Goal: Communication & Community: Ask a question

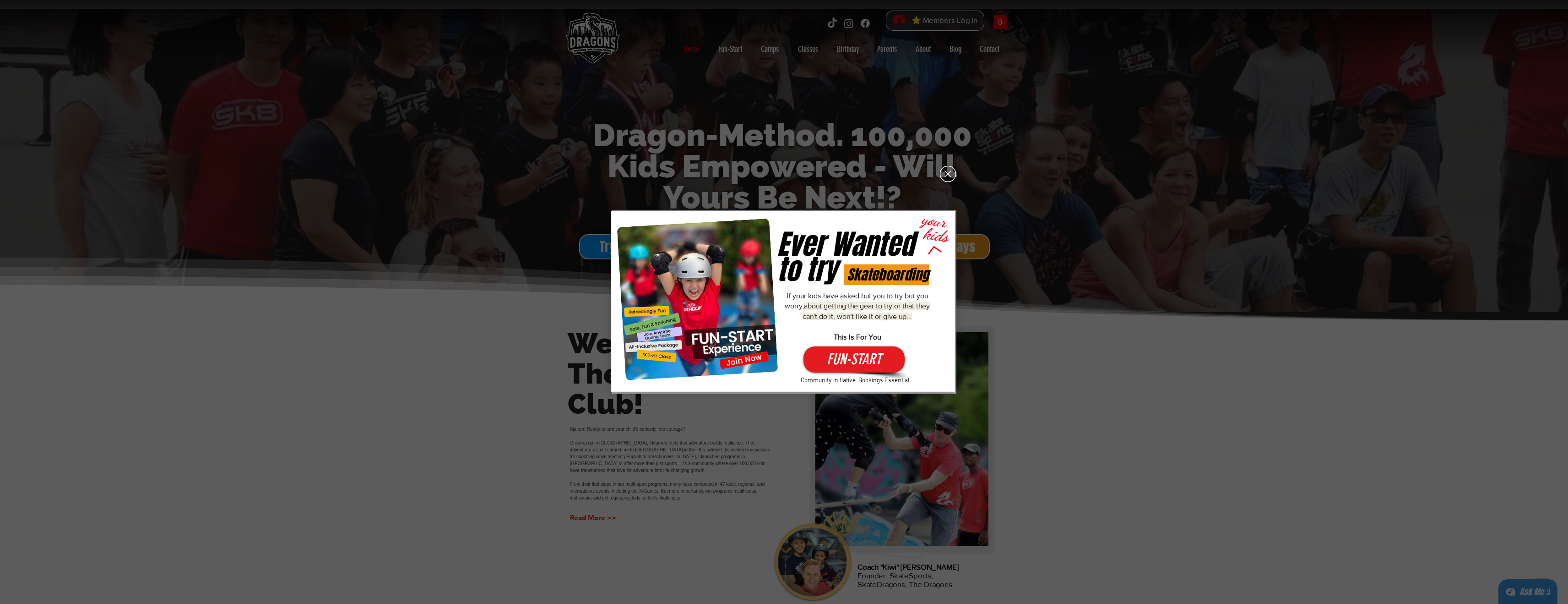
click at [948, 175] on icon "Back to site" at bounding box center [948, 174] width 16 height 16
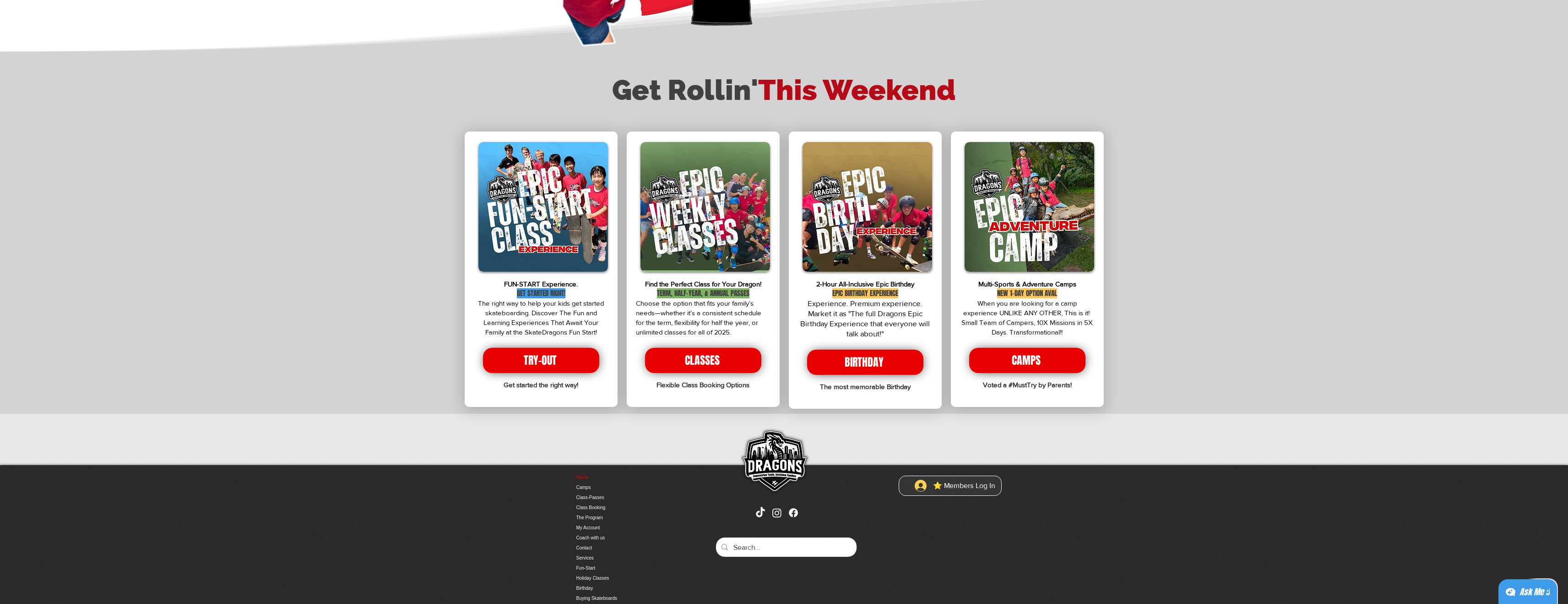
scroll to position [1691, 0]
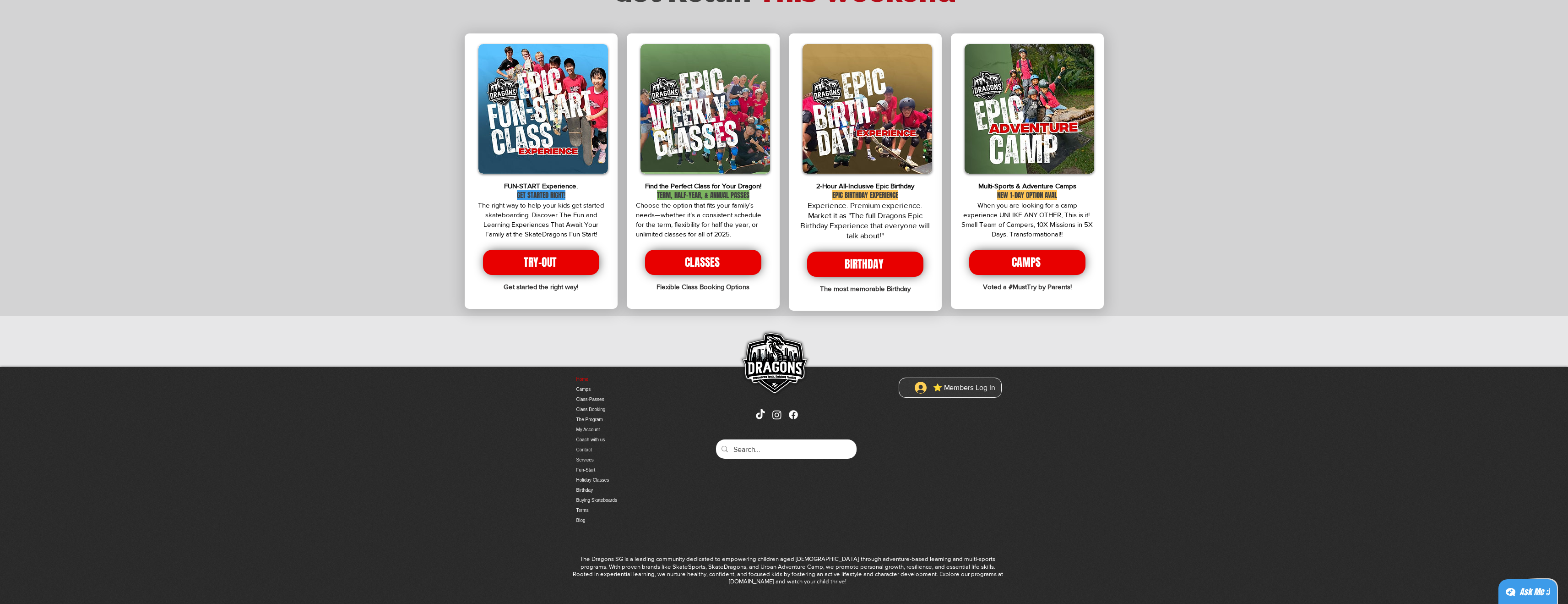
click at [587, 445] on link "Contact" at bounding box center [625, 450] width 96 height 10
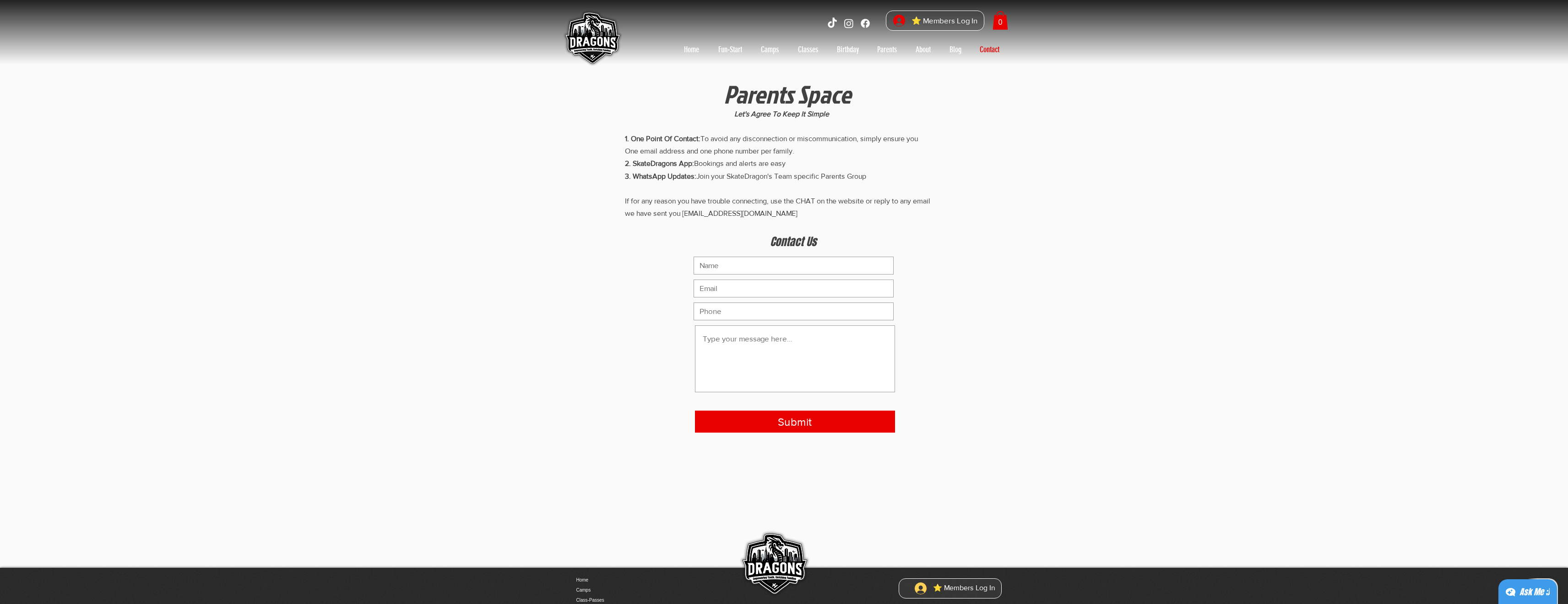
click at [724, 142] on p "1. One Point Of Contact: To avoid any disconnection or miscommunication, simply…" at bounding box center [782, 176] width 314 height 87
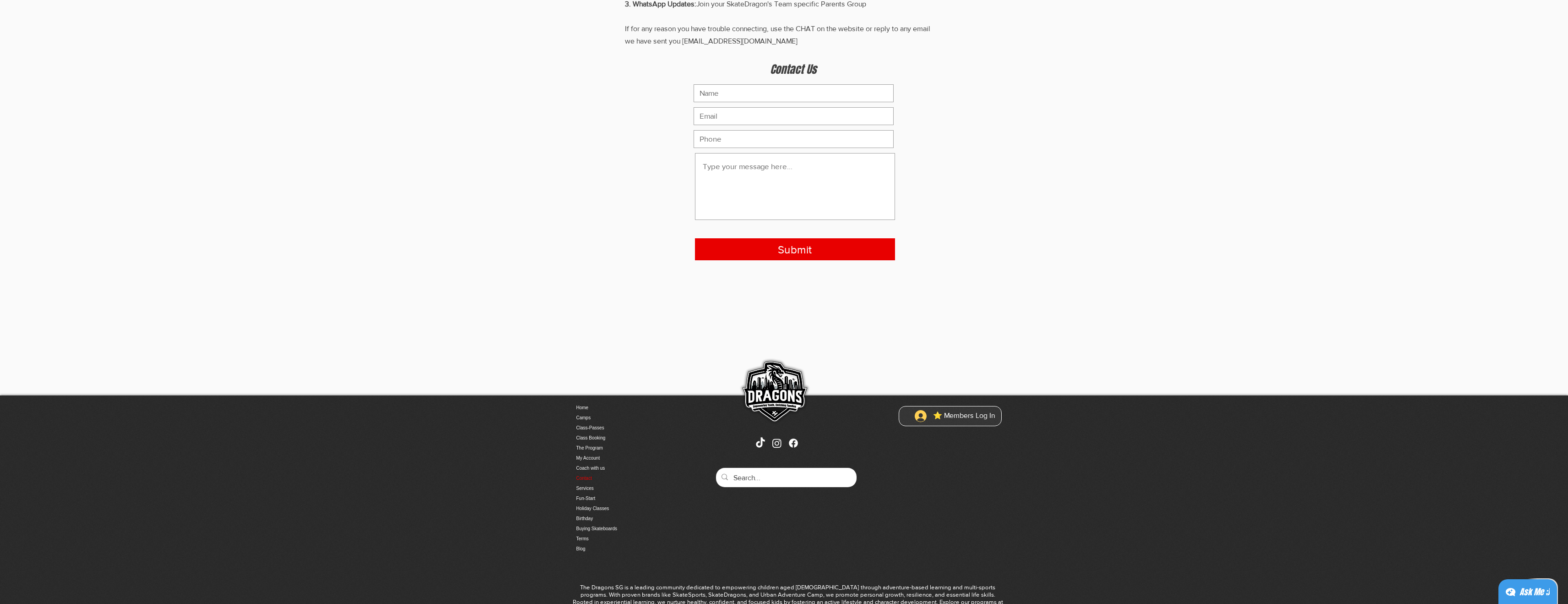
scroll to position [219, 0]
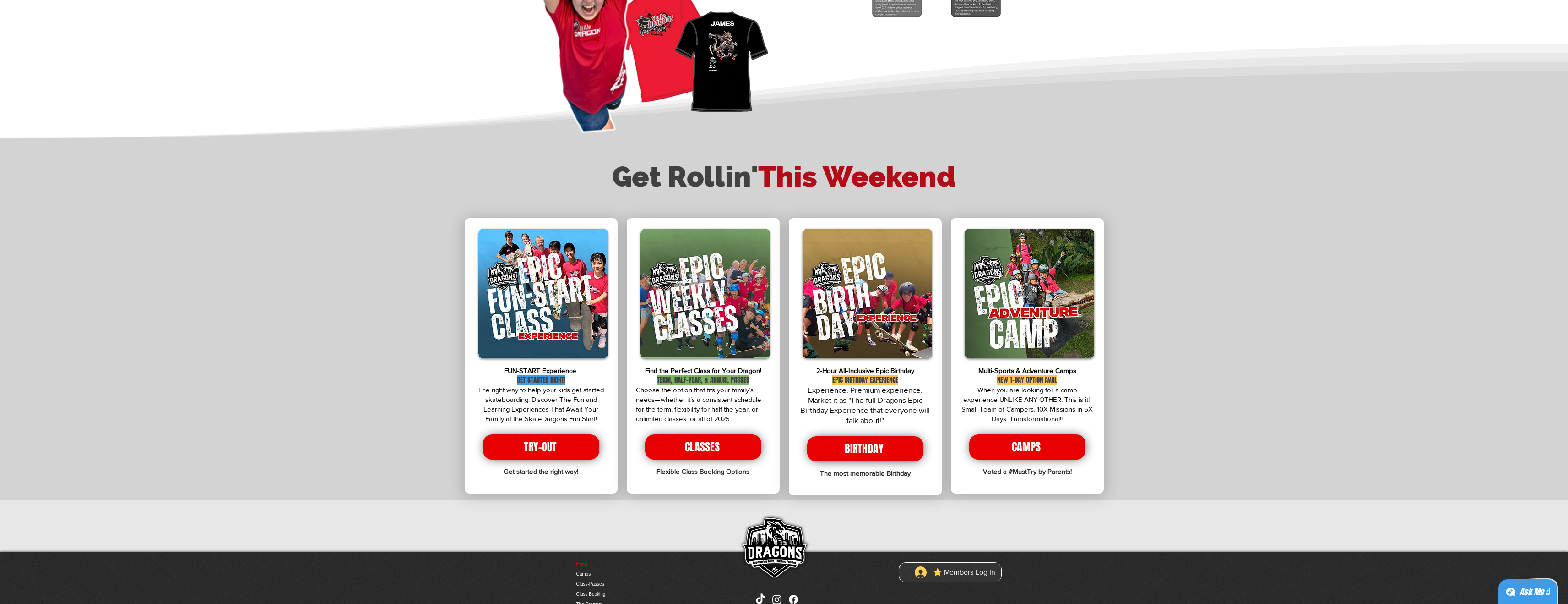
scroll to position [1691, 0]
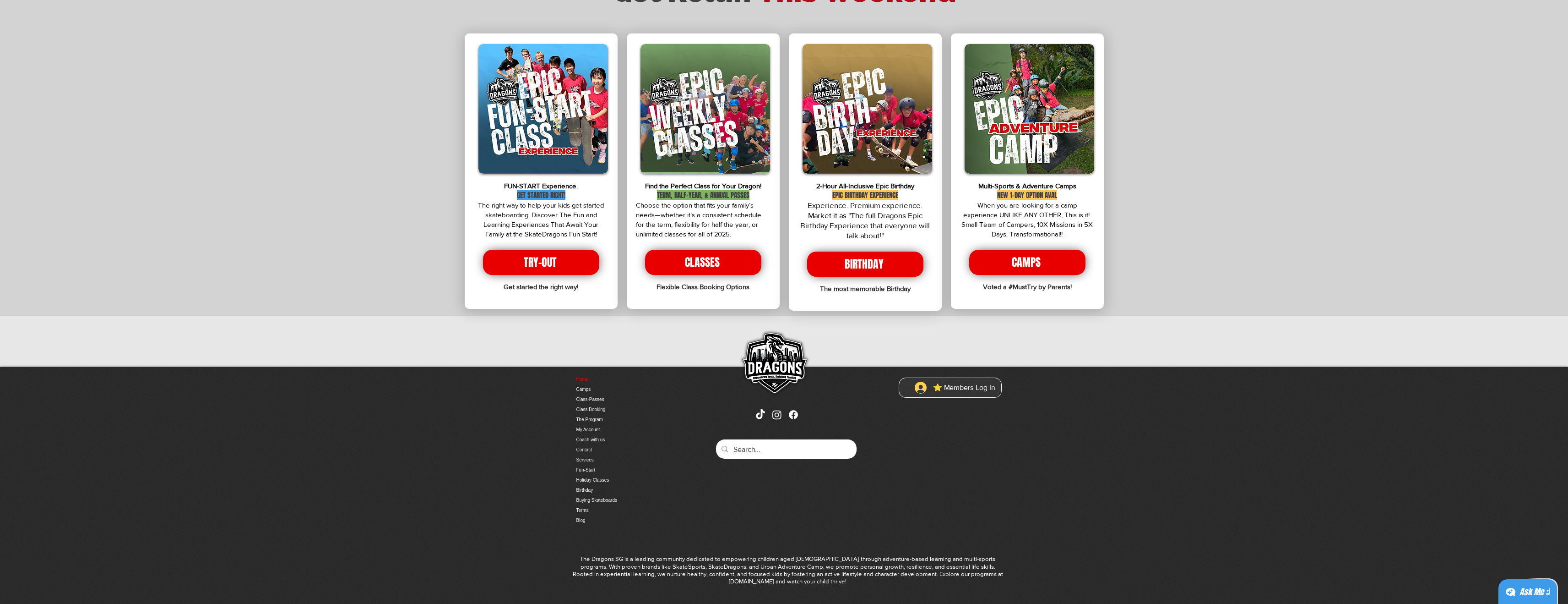
click at [586, 445] on link "Contact" at bounding box center [625, 450] width 96 height 10
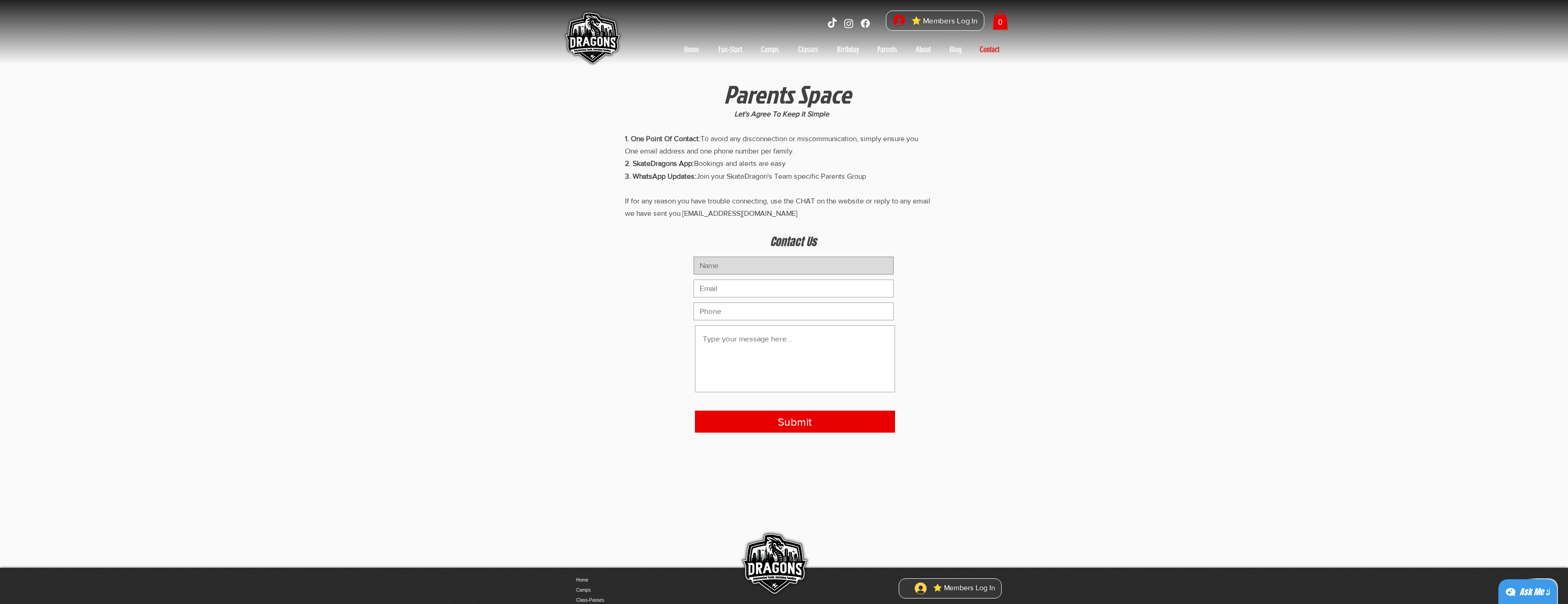
click at [777, 272] on input "main content" at bounding box center [794, 265] width 200 height 18
type input "[PERSON_NAME]"
type input "[PERSON_NAME][EMAIL_ADDRESS][DOMAIN_NAME]"
type input "80579726"
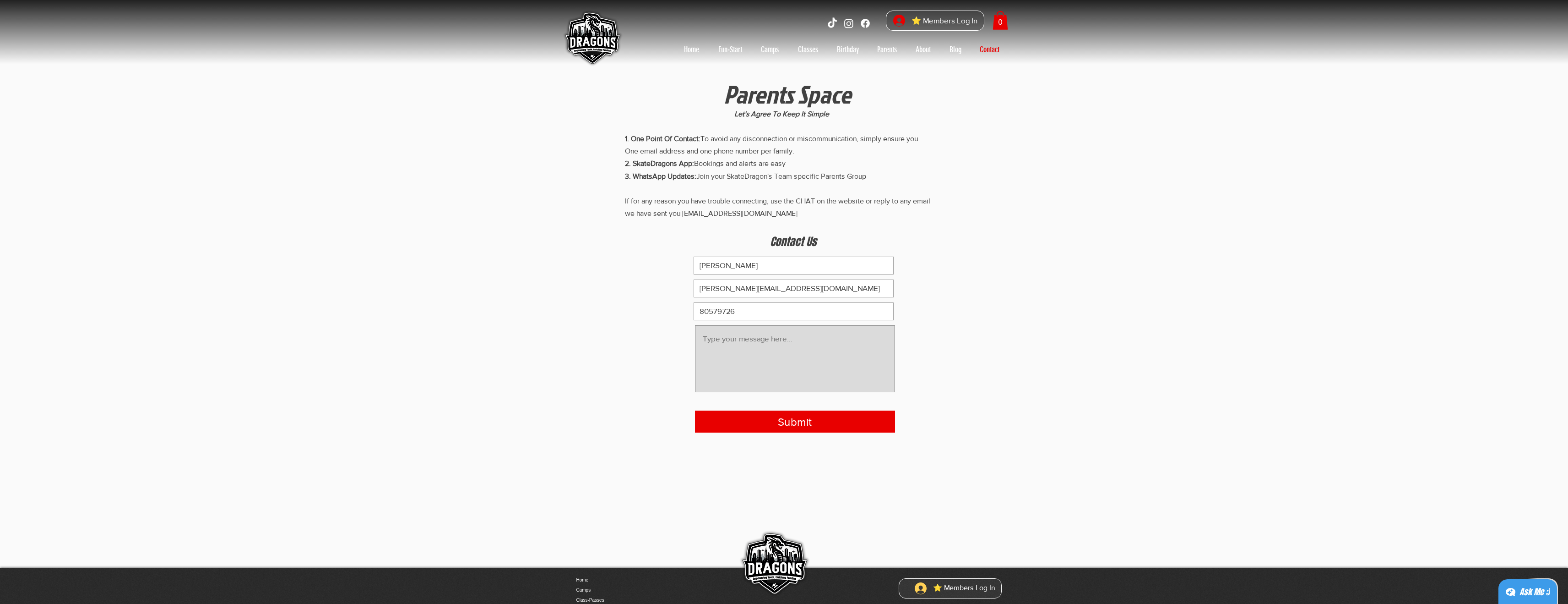
click at [753, 351] on textarea "main content" at bounding box center [794, 358] width 200 height 67
type textarea "Hi Skate Dragons Team! Can I inquire if you provide skateboarding venue for doi…"
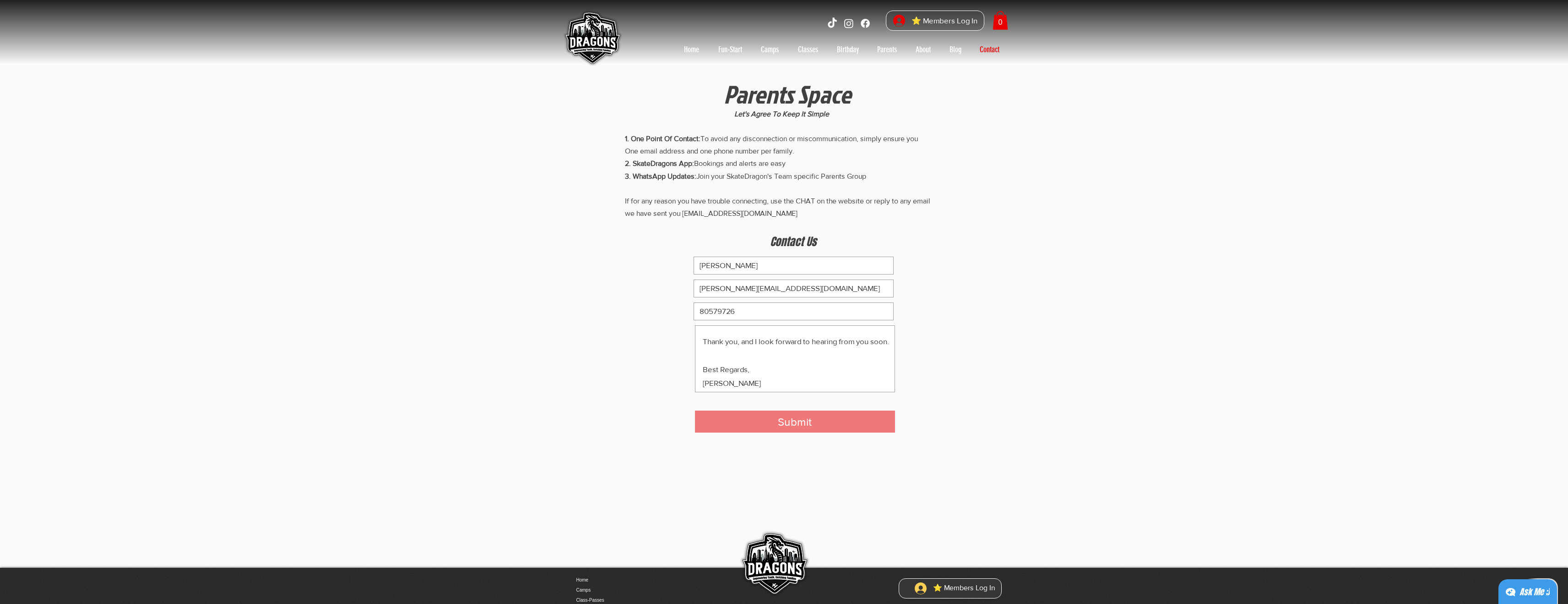
click at [759, 417] on button "Submit" at bounding box center [794, 421] width 200 height 22
